Goal: Check status: Check status

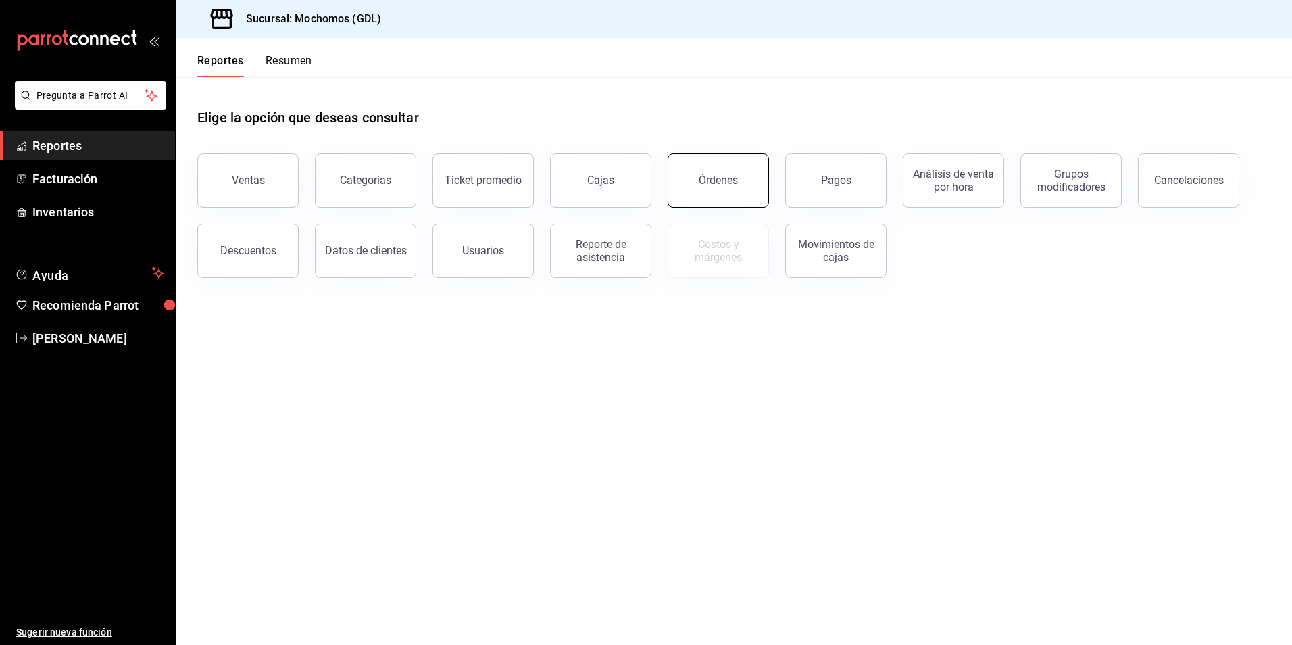
click at [721, 191] on button "Órdenes" at bounding box center [718, 180] width 101 height 54
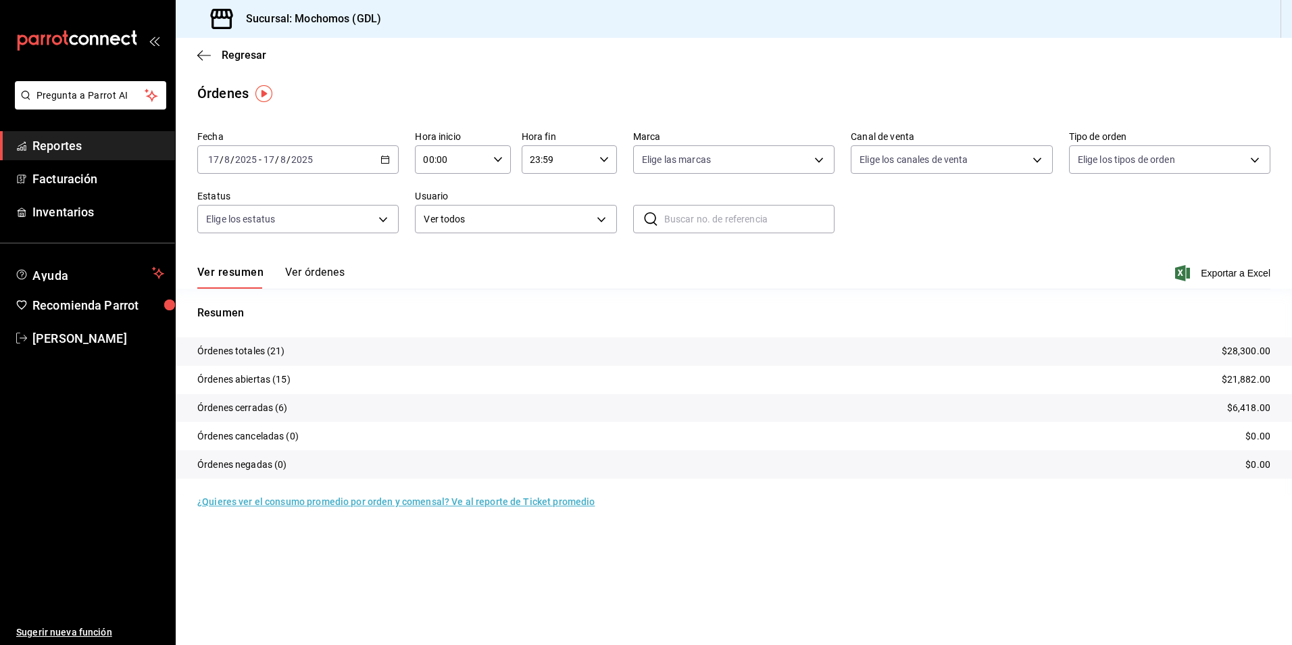
click at [349, 157] on div "2025-08-17 17 / 8 / 2025 - 2025-08-17 17 / 8 / 2025" at bounding box center [297, 159] width 201 height 28
click at [241, 355] on span "Rango de fechas" at bounding box center [261, 352] width 105 height 14
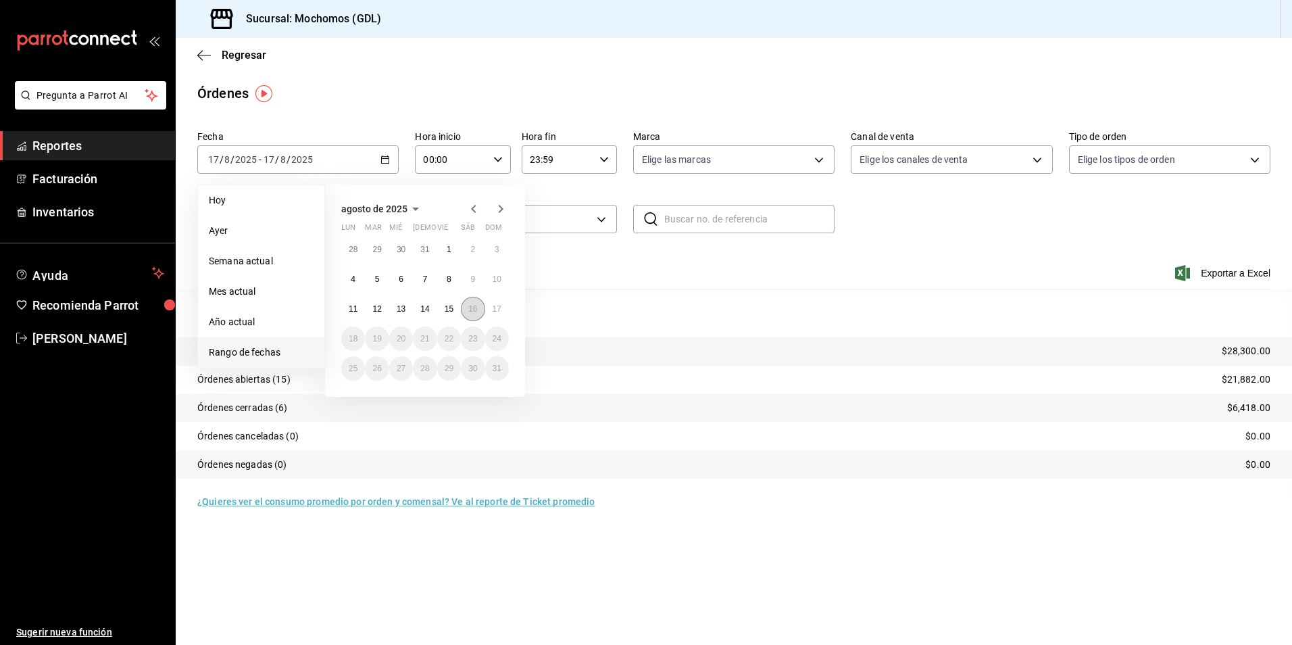
click at [479, 304] on button "16" at bounding box center [473, 309] width 24 height 24
click at [502, 304] on button "17" at bounding box center [497, 309] width 24 height 24
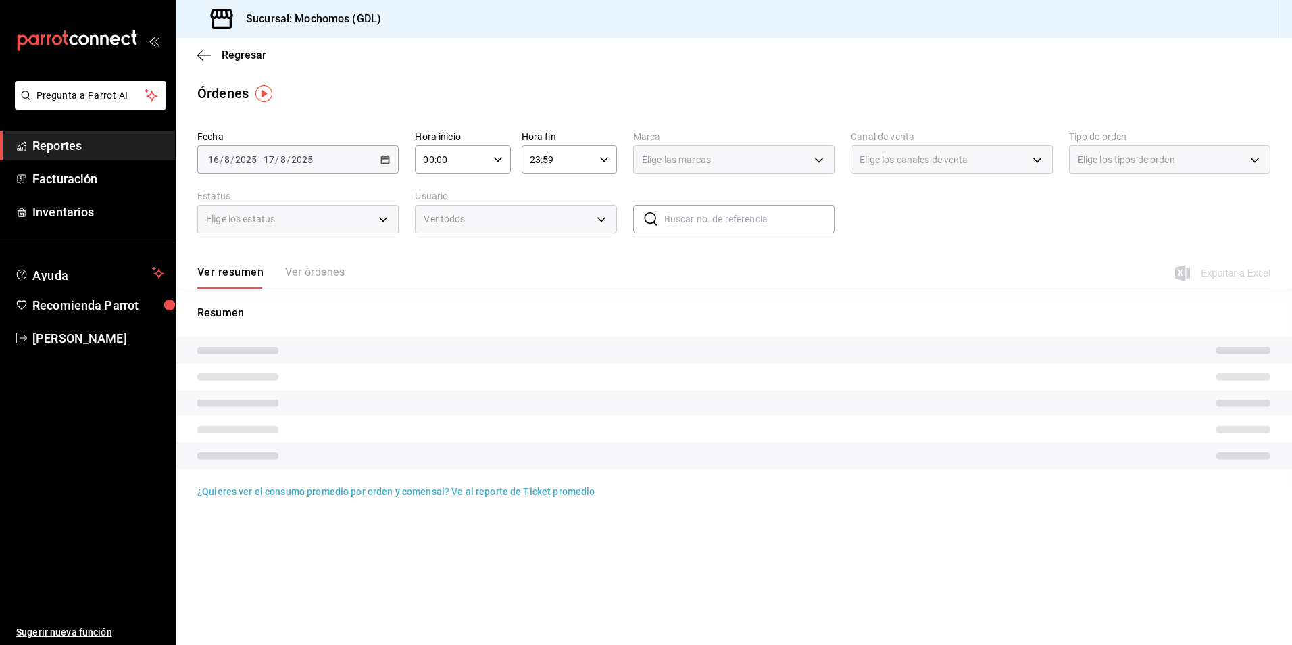
click at [491, 158] on div "00:00 Hora inicio" at bounding box center [462, 159] width 95 height 28
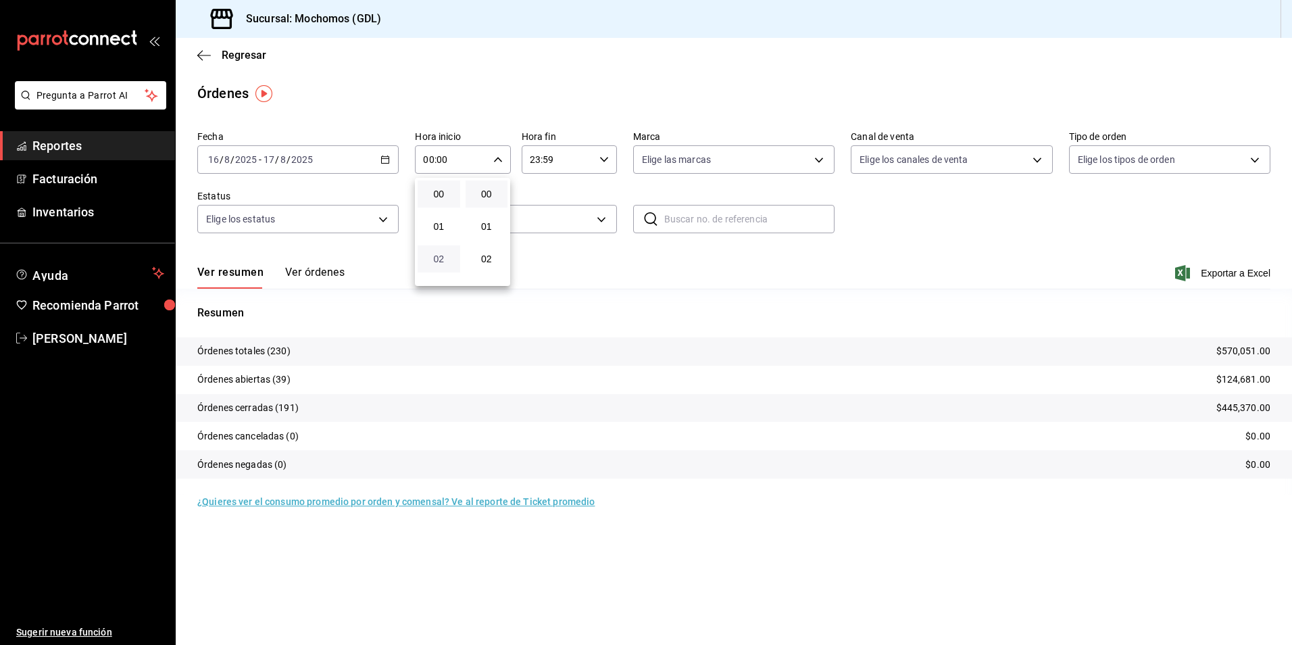
click at [439, 257] on span "02" at bounding box center [439, 258] width 26 height 11
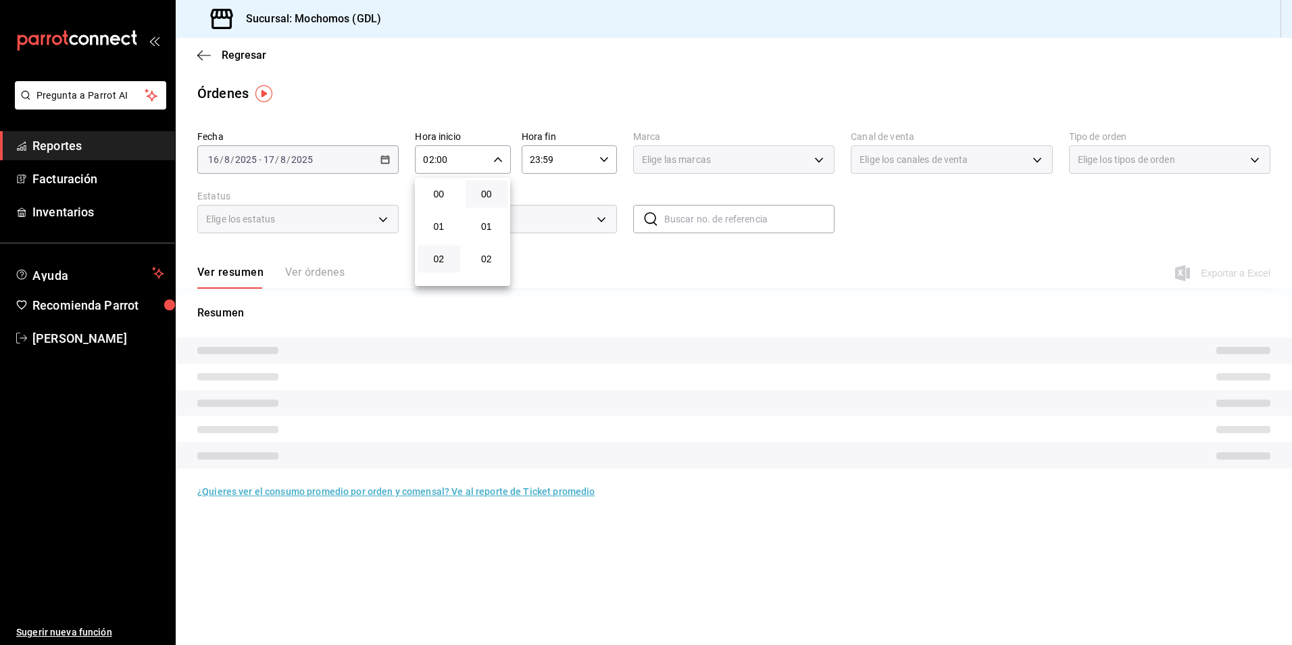
click at [498, 156] on div at bounding box center [646, 322] width 1292 height 645
click at [497, 158] on icon "button" at bounding box center [497, 159] width 9 height 9
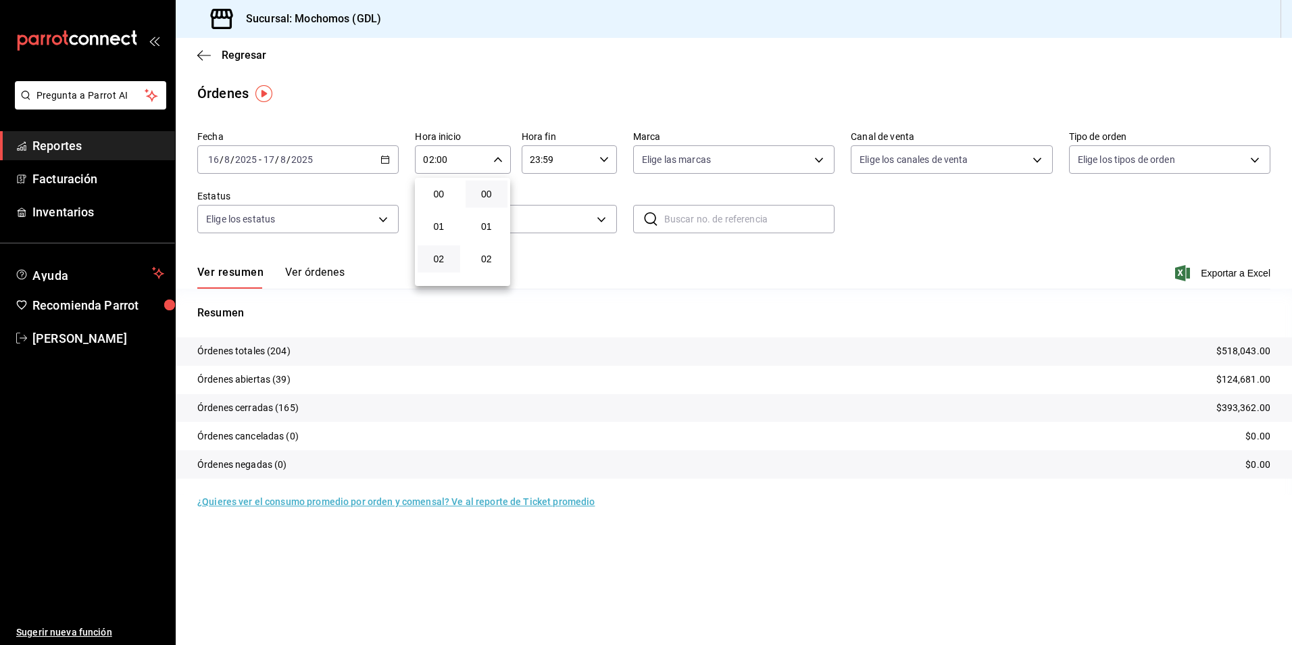
scroll to position [65, 0]
click at [431, 258] on span "04" at bounding box center [439, 258] width 26 height 11
type input "04:00"
click at [824, 142] on div at bounding box center [646, 322] width 1292 height 645
click at [815, 159] on body "Pregunta a Parrot AI Reportes Facturación Inventarios Ayuda Recomienda Parrot A…" at bounding box center [646, 322] width 1292 height 645
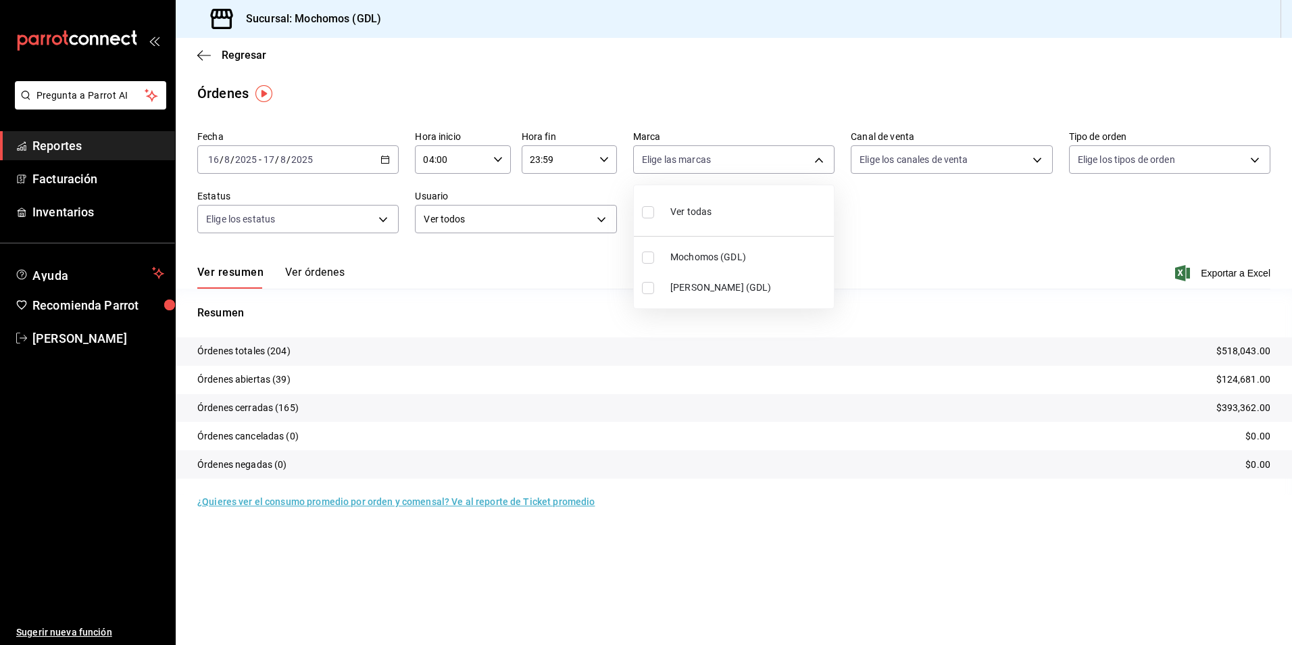
click at [649, 288] on input "checkbox" at bounding box center [648, 288] width 12 height 12
checkbox input "true"
type input "9cac9703-0c5a-4d8b-addd-5b6b571d65b9"
click at [959, 251] on div at bounding box center [646, 322] width 1292 height 645
click at [1021, 49] on div "Regresar" at bounding box center [734, 55] width 1116 height 34
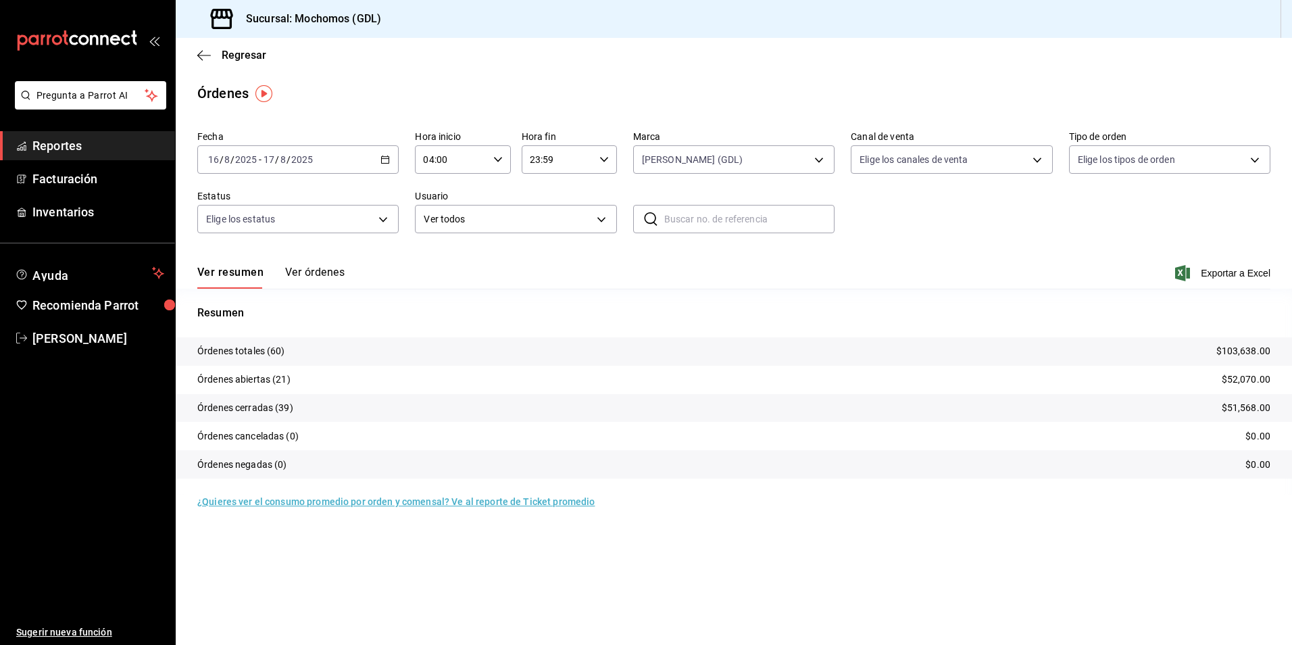
click at [757, 107] on main "Regresar Órdenes Fecha 2025-08-16 16 / 8 / 2025 - 2025-08-17 17 / 8 / 2025 Hora…" at bounding box center [734, 341] width 1116 height 607
click at [645, 215] on icon at bounding box center [650, 219] width 13 height 14
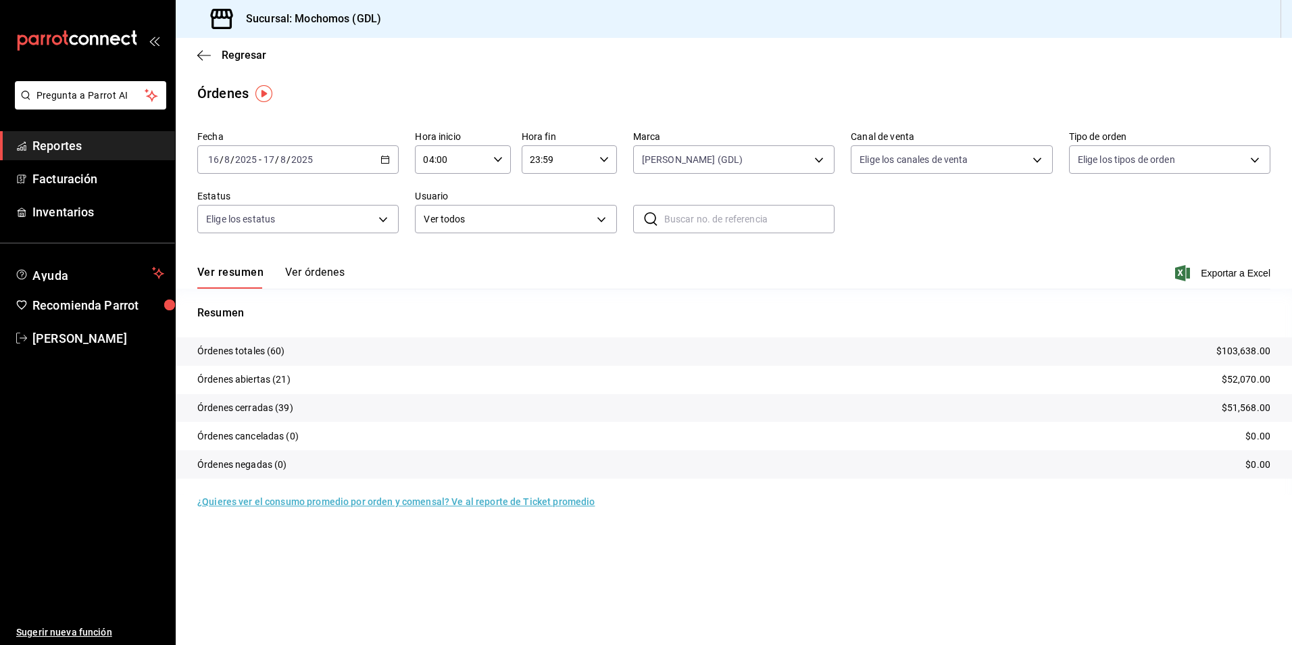
click at [645, 215] on icon at bounding box center [650, 219] width 13 height 14
